Goal: Information Seeking & Learning: Stay updated

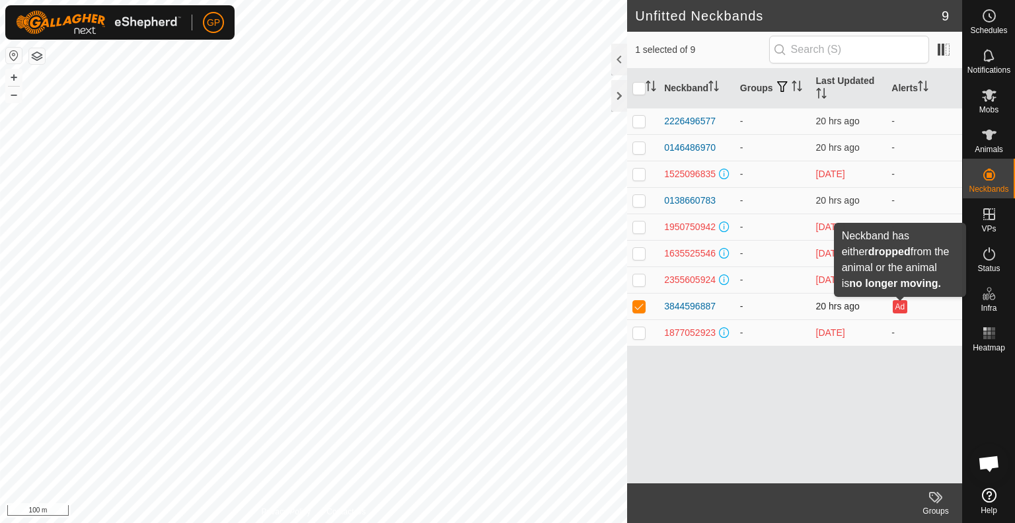
click at [904, 304] on button "Ad" at bounding box center [900, 306] width 15 height 13
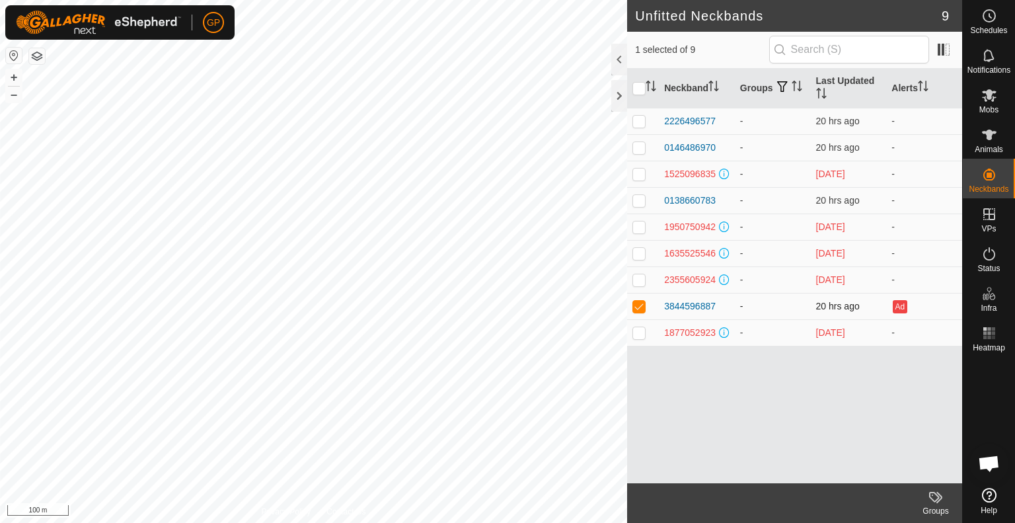
click at [634, 301] on p-checkbox at bounding box center [638, 306] width 13 height 11
checkbox input "false"
click at [694, 388] on div "Neckband Groups Last Updated Alerts 2226496577 - 20 hrs ago - 0146486970 - 20 h…" at bounding box center [794, 276] width 335 height 414
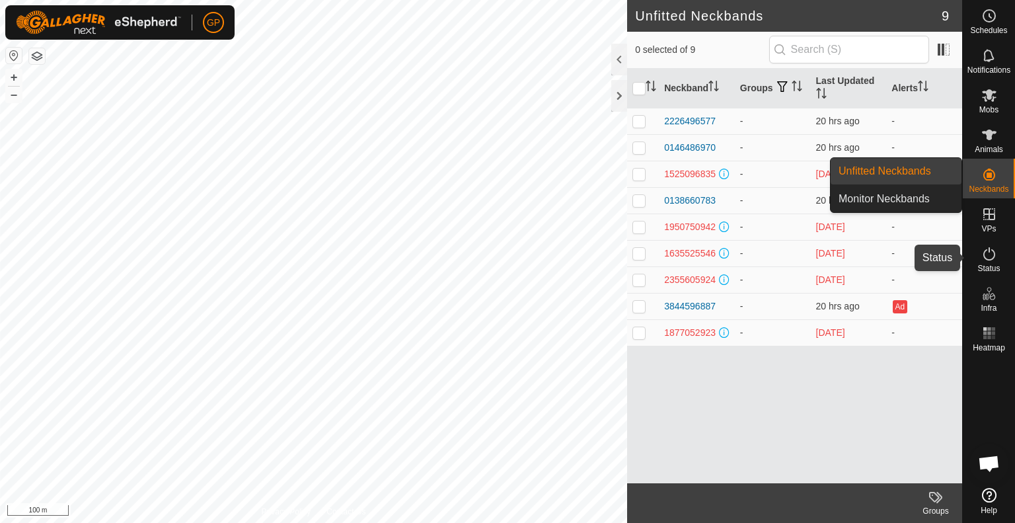
click at [982, 254] on icon at bounding box center [989, 254] width 16 height 16
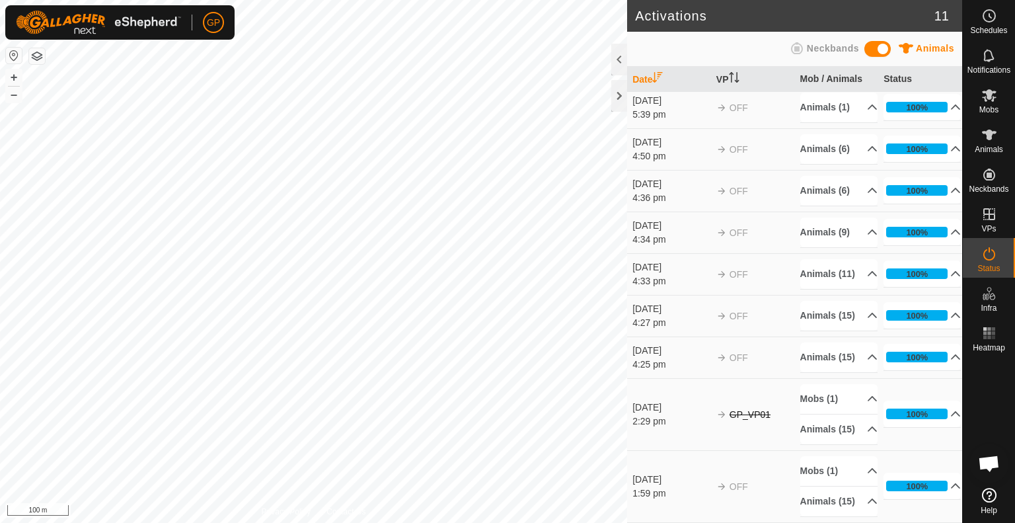
scroll to position [297, 0]
click at [996, 51] on icon at bounding box center [989, 56] width 16 height 16
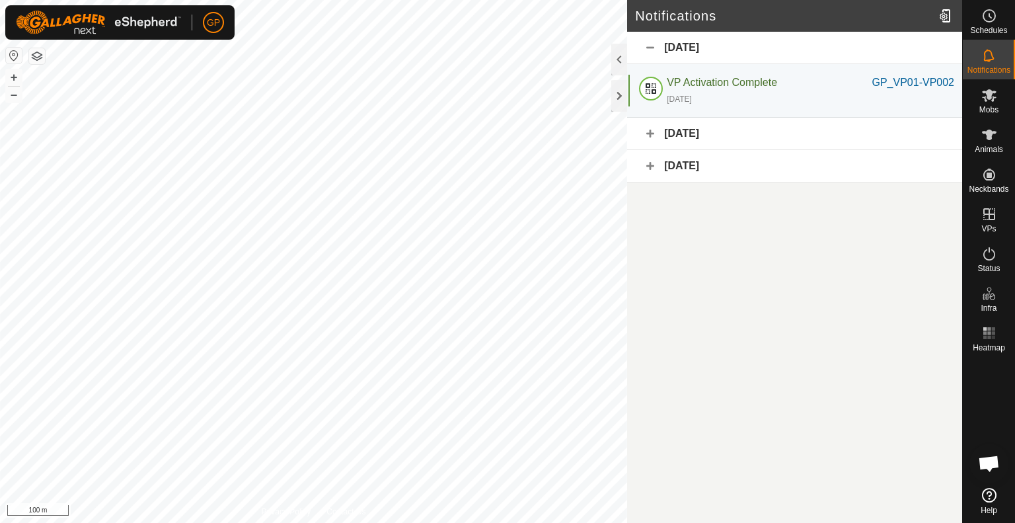
click at [652, 133] on div "[DATE]" at bounding box center [794, 134] width 335 height 32
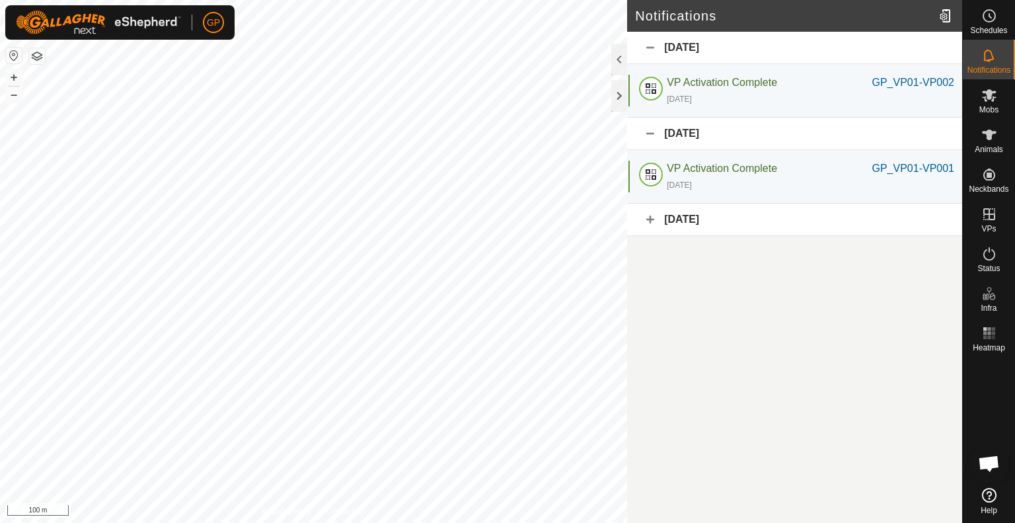
click at [649, 45] on div "[DATE]" at bounding box center [794, 48] width 335 height 32
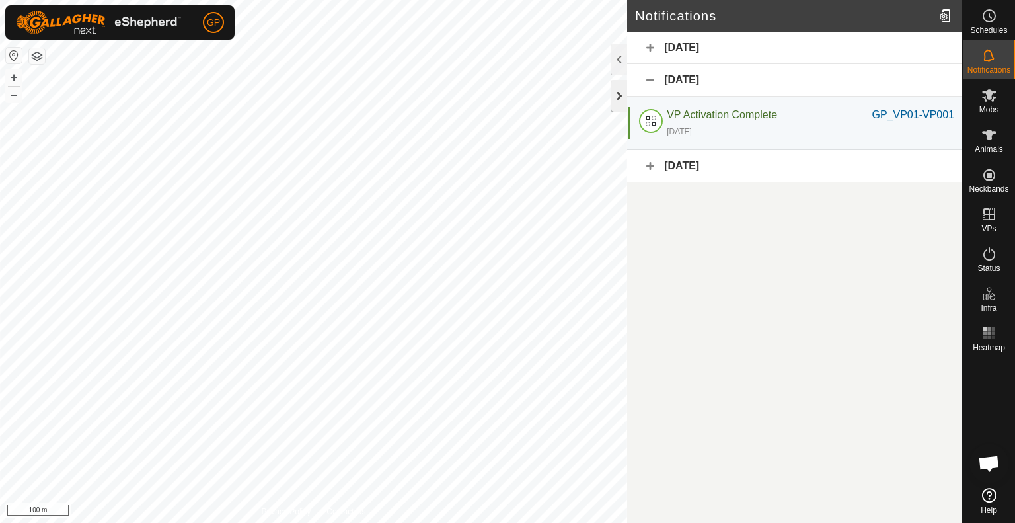
click at [620, 95] on div at bounding box center [619, 96] width 16 height 32
